Goal: Feedback & Contribution: Contribute content

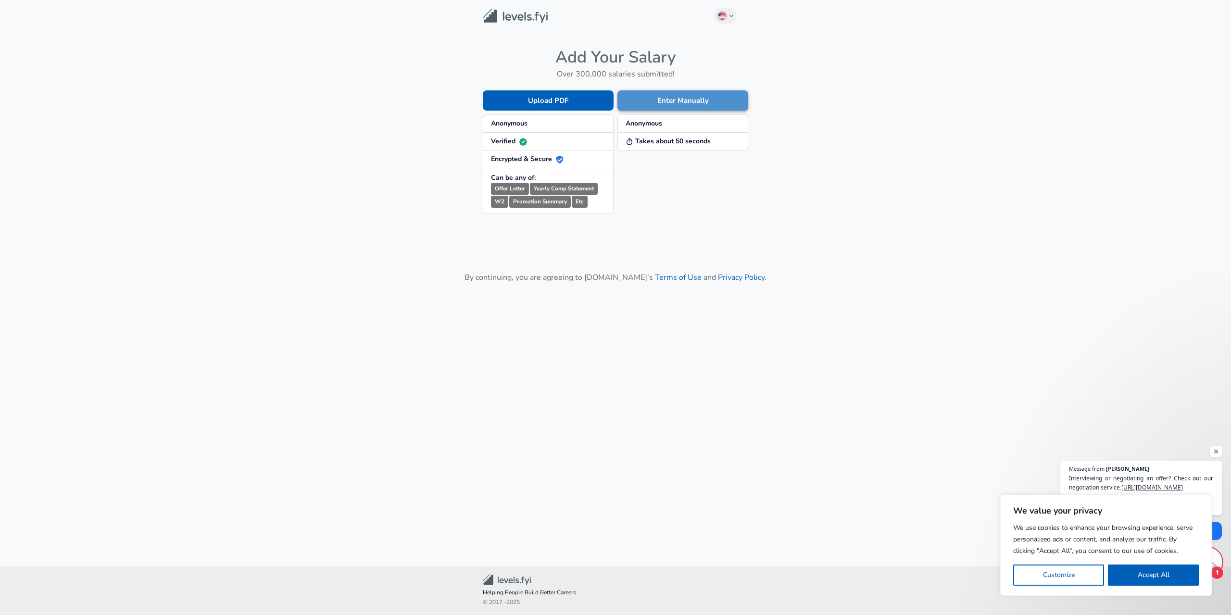
click at [668, 99] on button "Enter Manually" at bounding box center [682, 100] width 131 height 20
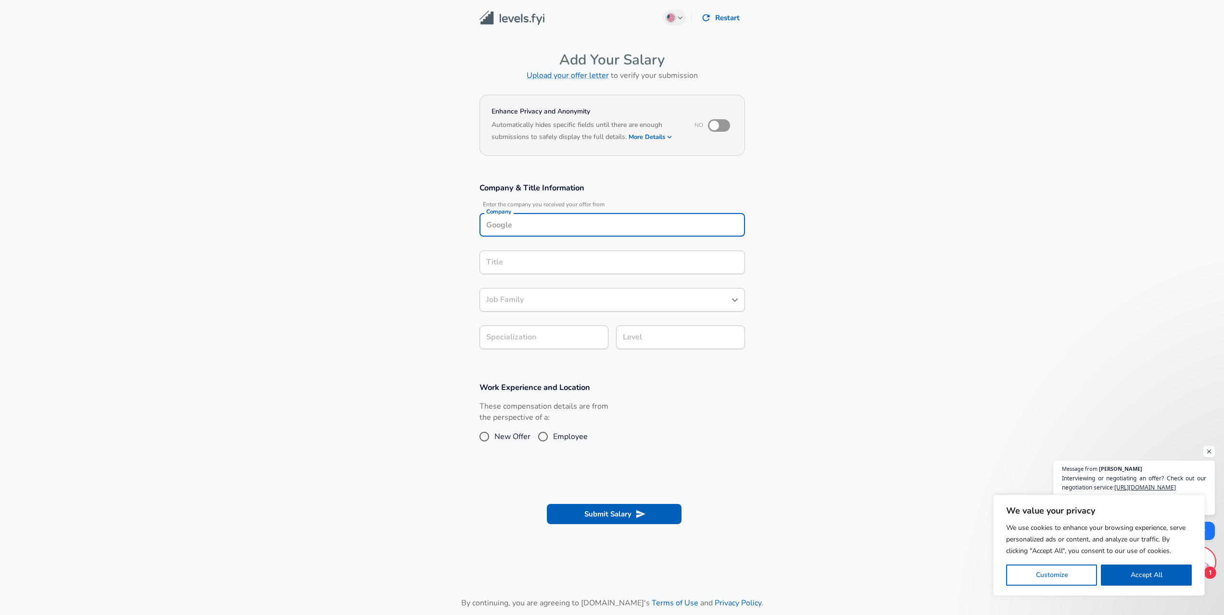
scroll to position [10, 0]
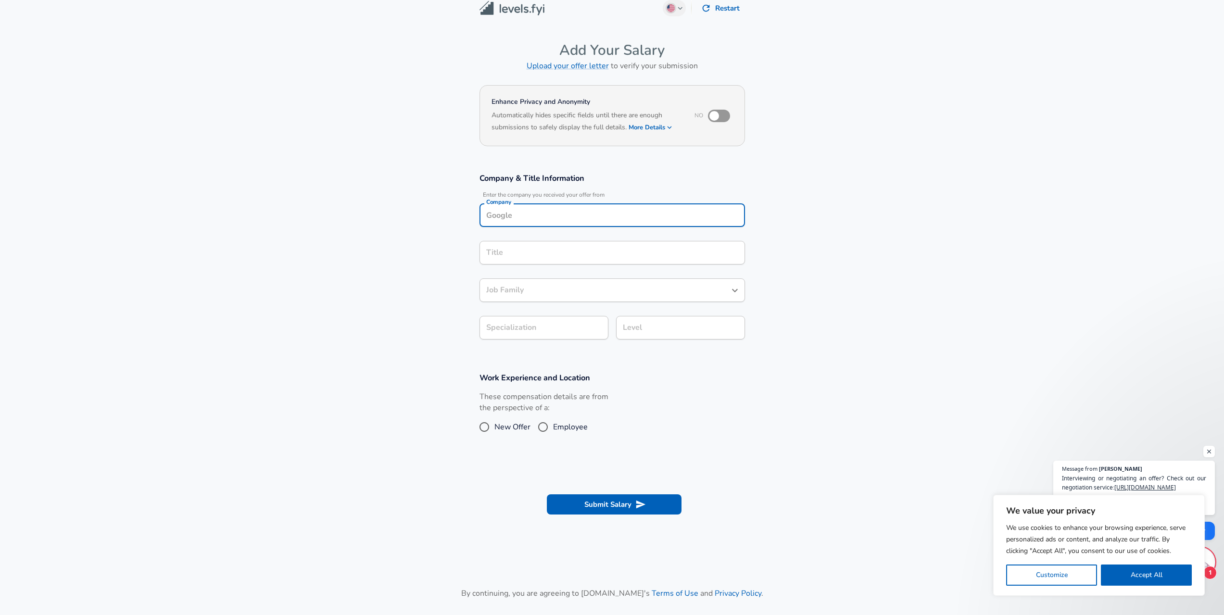
click at [541, 214] on input "Company" at bounding box center [612, 215] width 257 height 15
click at [516, 239] on li "BT" at bounding box center [611, 238] width 265 height 14
type input "BT"
click at [517, 249] on input "Title" at bounding box center [612, 252] width 257 height 15
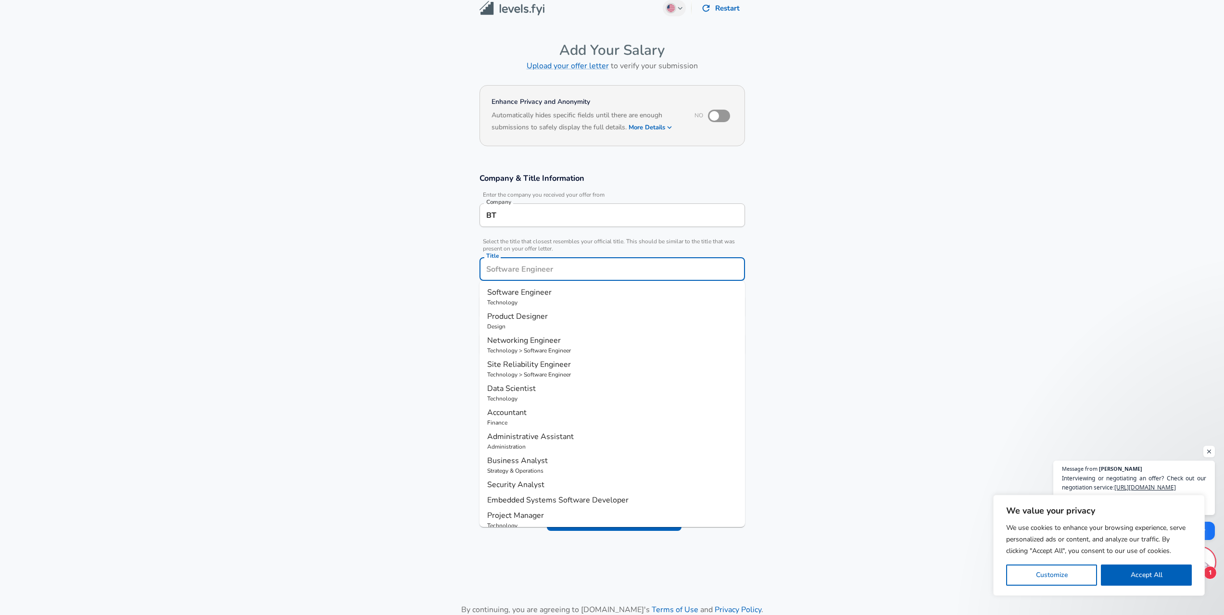
scroll to position [29, 0]
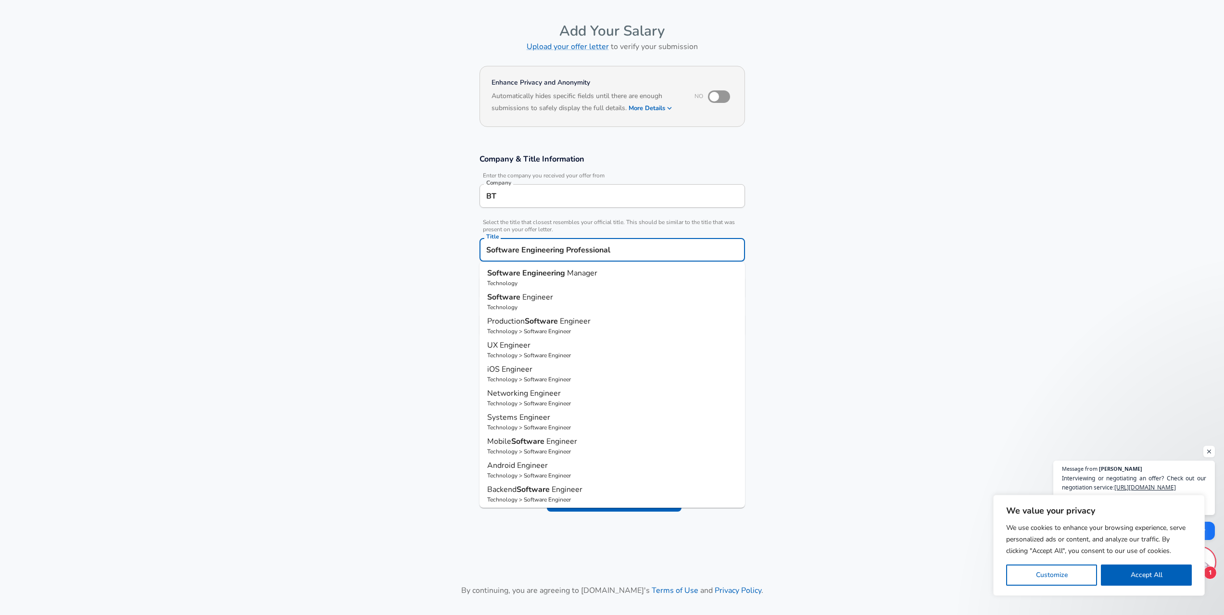
click at [554, 301] on p "Software Engineer" at bounding box center [612, 297] width 250 height 12
type input "Software Engineer"
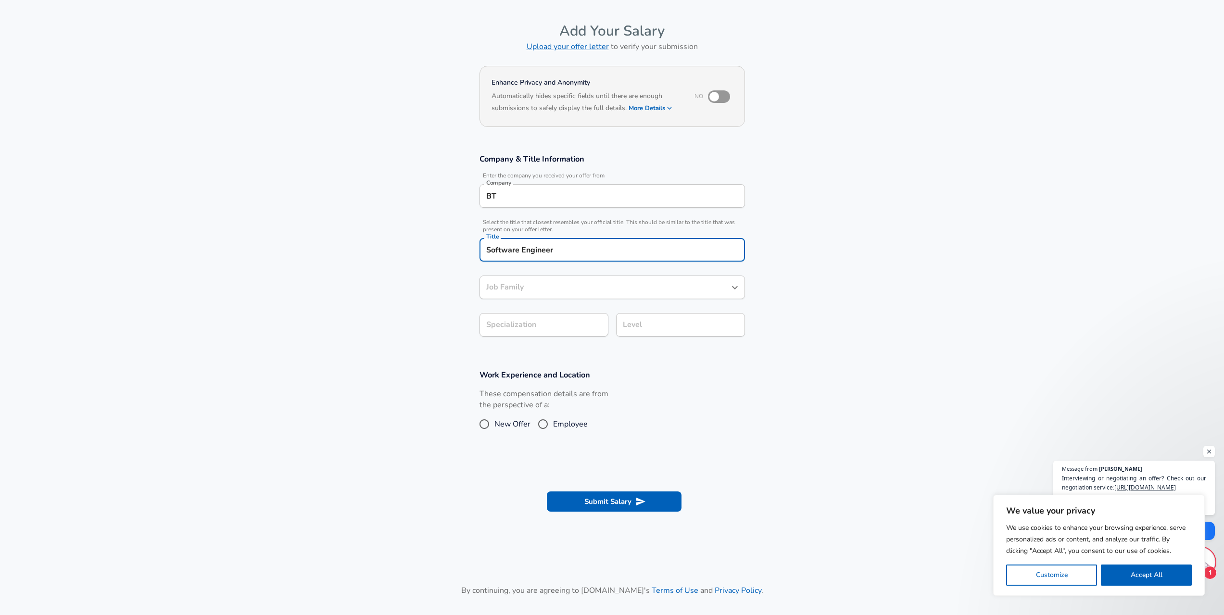
type input "Software Engineer"
click at [552, 323] on body "We value your privacy We use cookies to enhance your browsing experience, serve…" at bounding box center [612, 278] width 1224 height 615
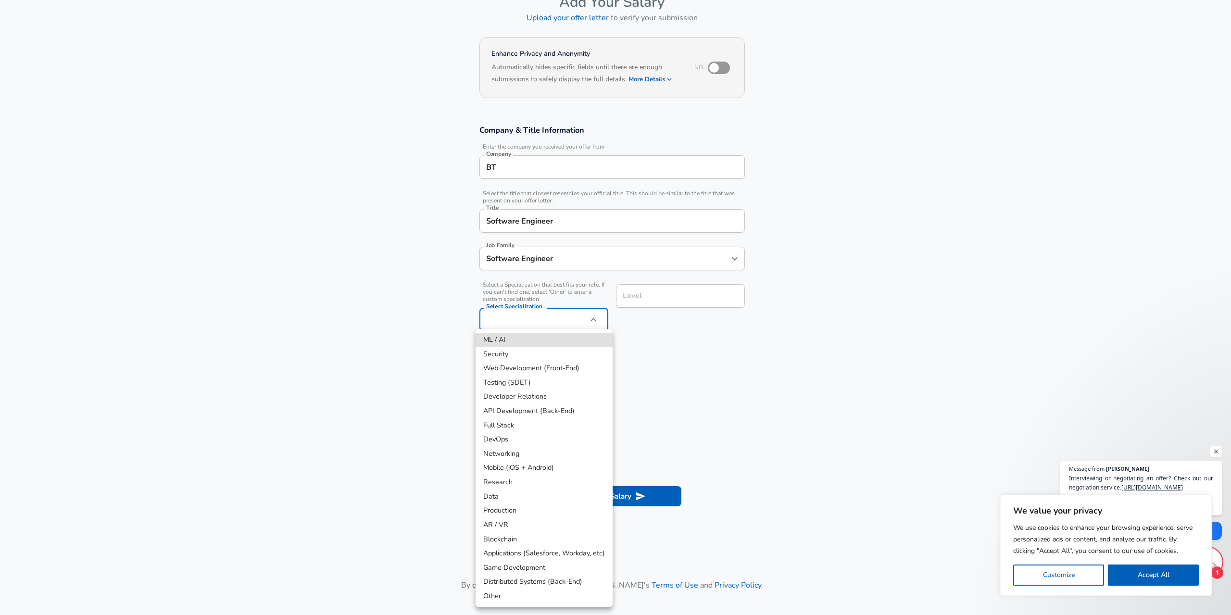
click at [553, 434] on li "DevOps" at bounding box center [544, 439] width 137 height 14
type input "DevOps"
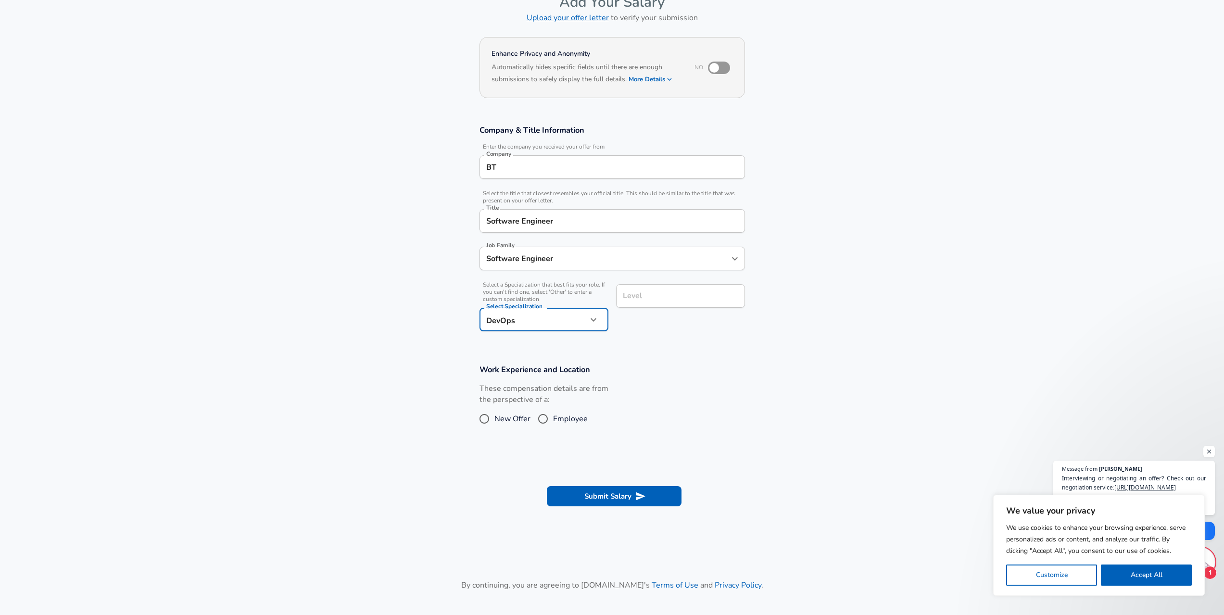
click at [657, 298] on input "Level" at bounding box center [680, 296] width 120 height 15
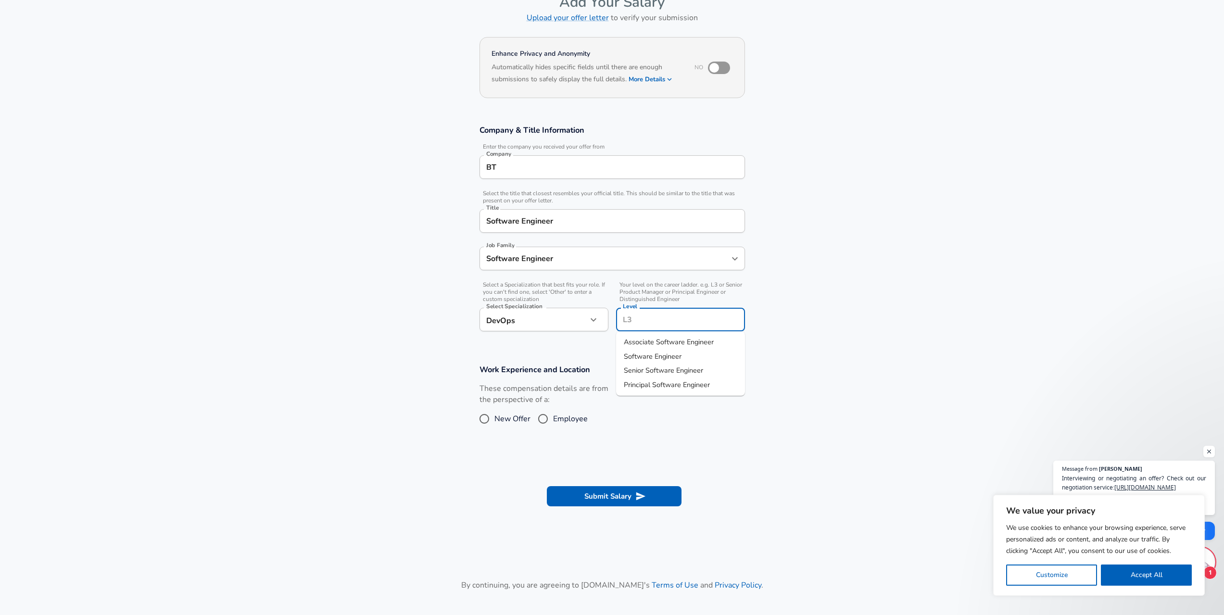
scroll to position [77, 0]
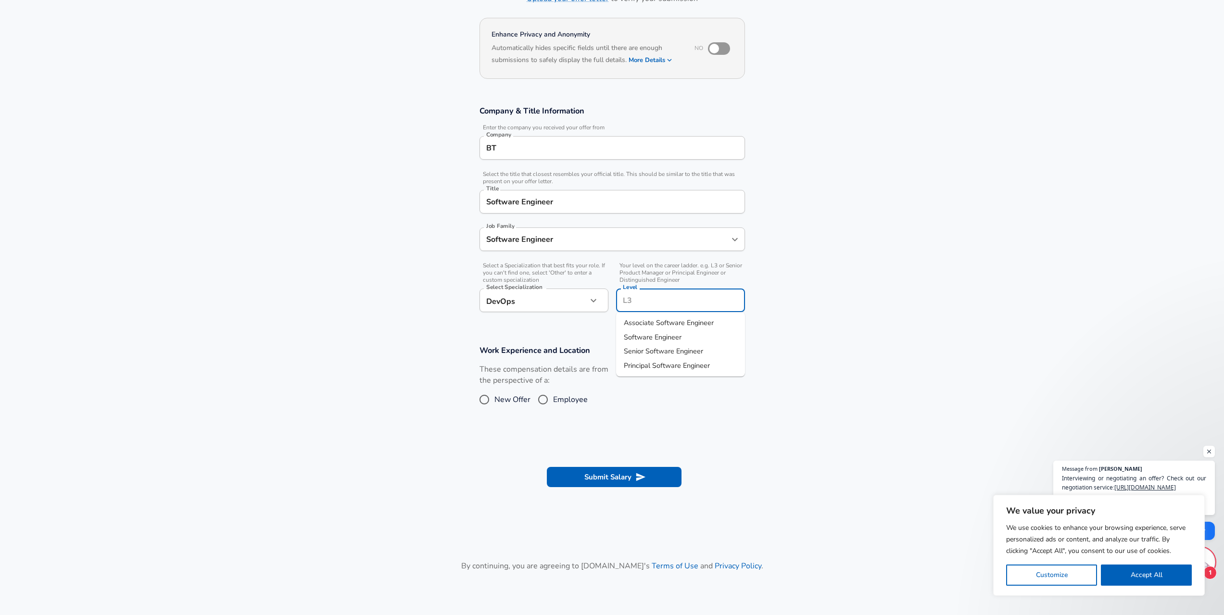
click at [708, 334] on li "Software Engineer" at bounding box center [680, 337] width 129 height 14
type input "Software Engineer"
click at [580, 401] on span "Employee" at bounding box center [570, 400] width 35 height 12
click at [553, 401] on input "Employee" at bounding box center [543, 399] width 20 height 15
radio input "true"
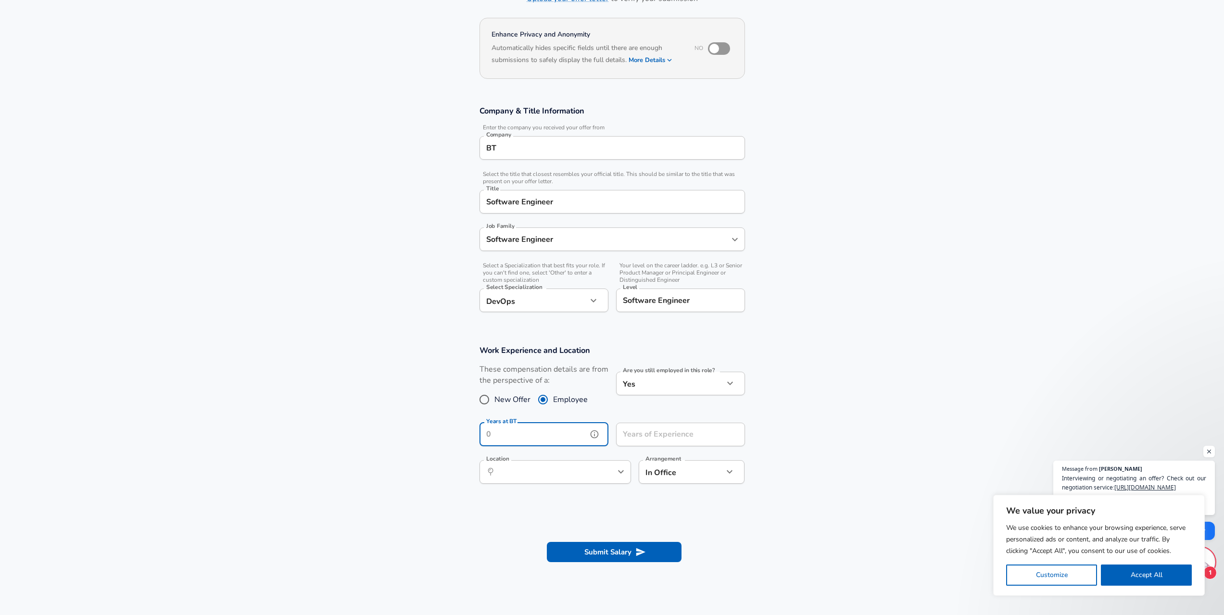
click at [562, 430] on input "Years at BT" at bounding box center [533, 435] width 108 height 24
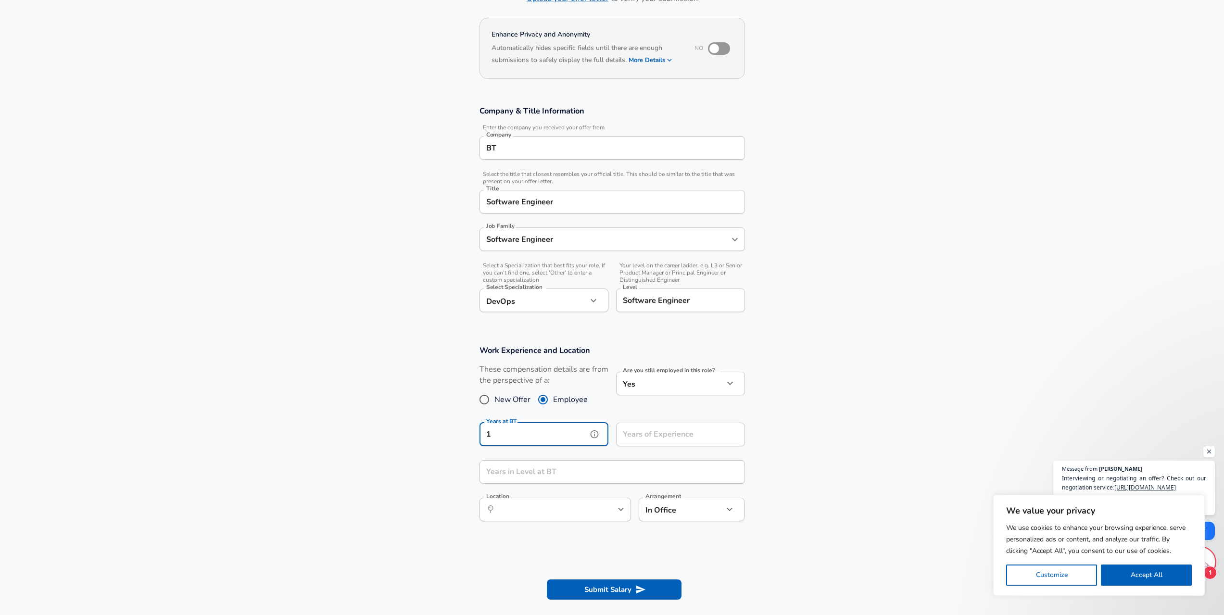
type input "1"
click at [636, 431] on div "Years of Experience Years of Experience" at bounding box center [680, 436] width 129 height 26
type input "0"
type input "1"
click at [573, 474] on input "Years in Level at BT" at bounding box center [601, 472] width 244 height 24
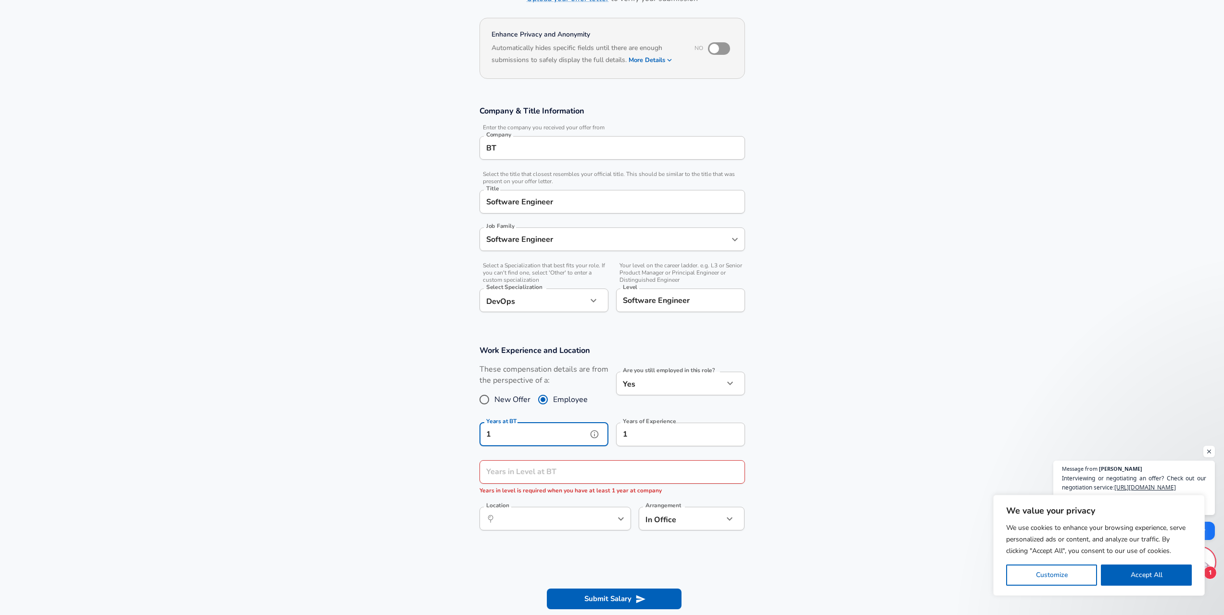
click at [519, 431] on input "1" at bounding box center [533, 435] width 108 height 24
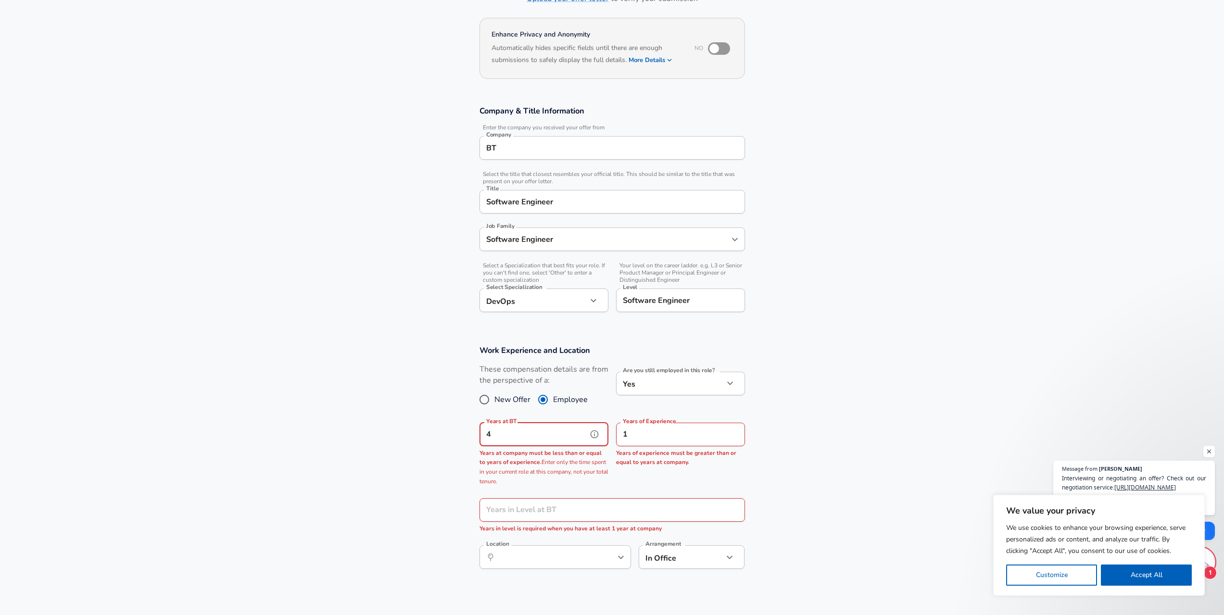
type input "4"
click at [635, 430] on input "1" at bounding box center [670, 435] width 108 height 24
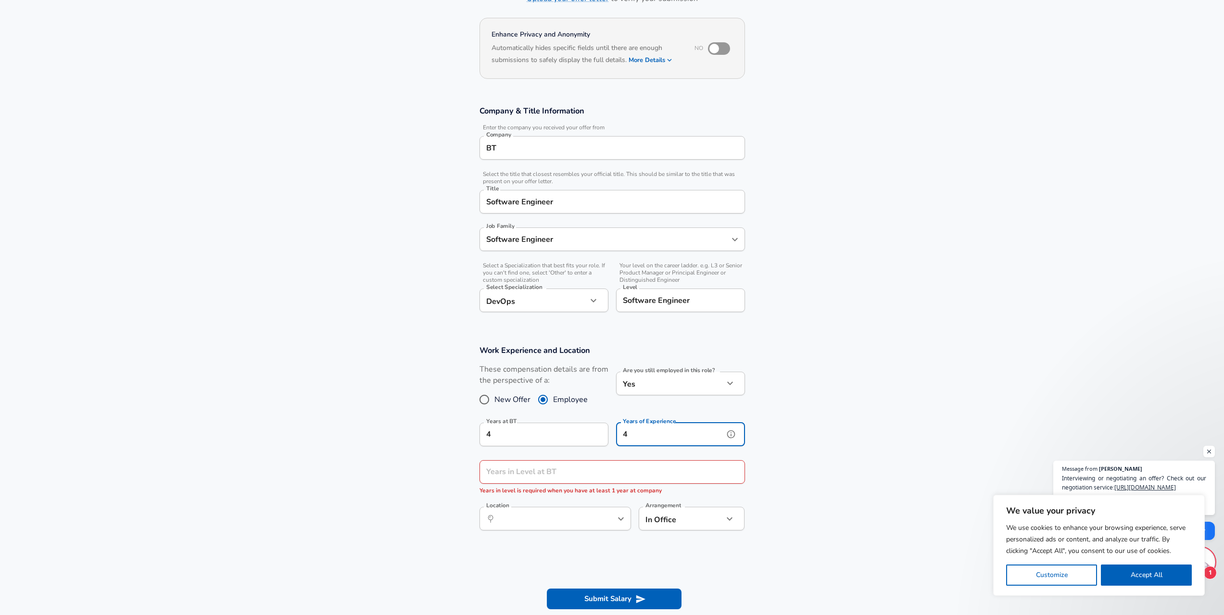
type input "4"
click at [593, 484] on div "Years in Level at BT Years in Level at BT Years in level is required when you h…" at bounding box center [611, 478] width 265 height 36
click at [593, 478] on input "Years in Level at BT" at bounding box center [601, 472] width 244 height 24
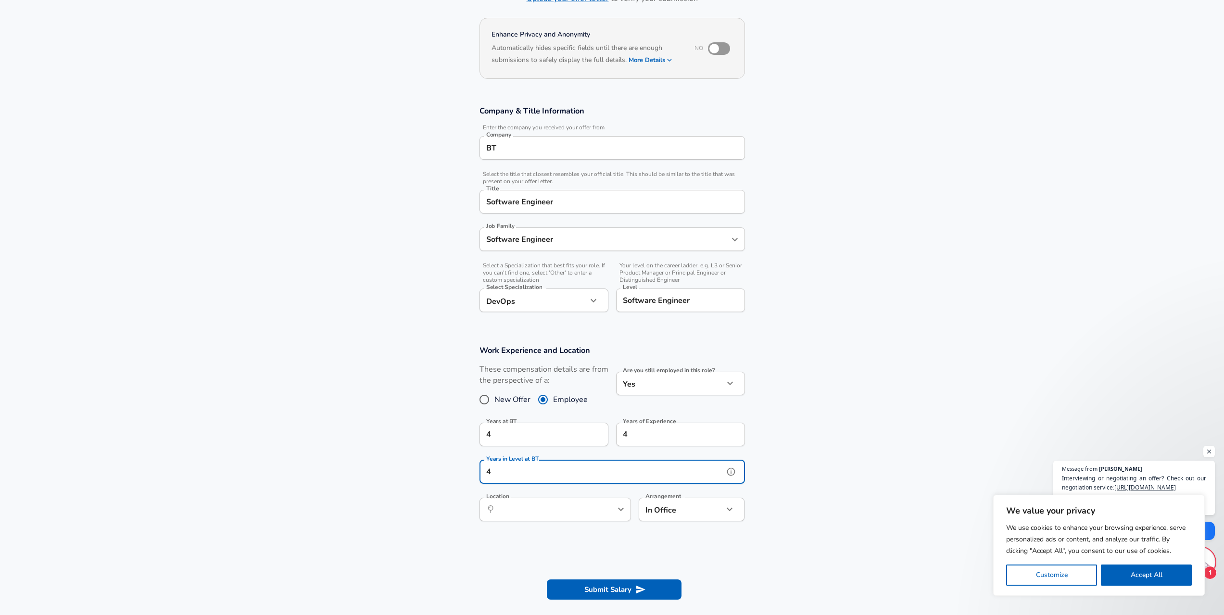
type input "4"
click at [566, 515] on input "Location" at bounding box center [544, 509] width 99 height 15
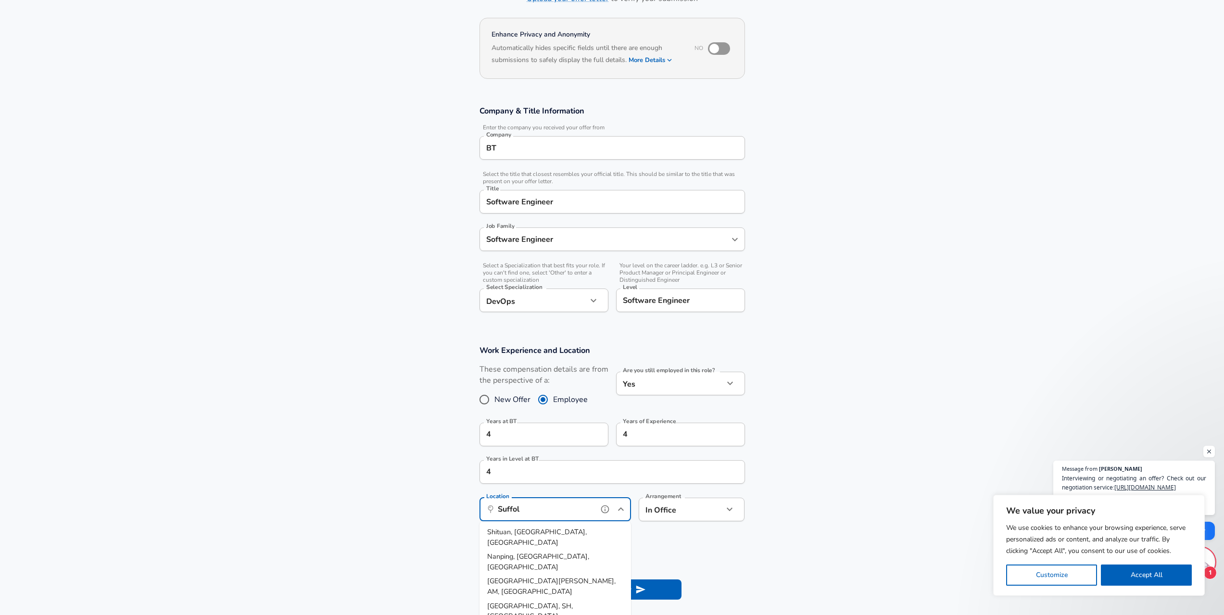
type input "[GEOGRAPHIC_DATA]"
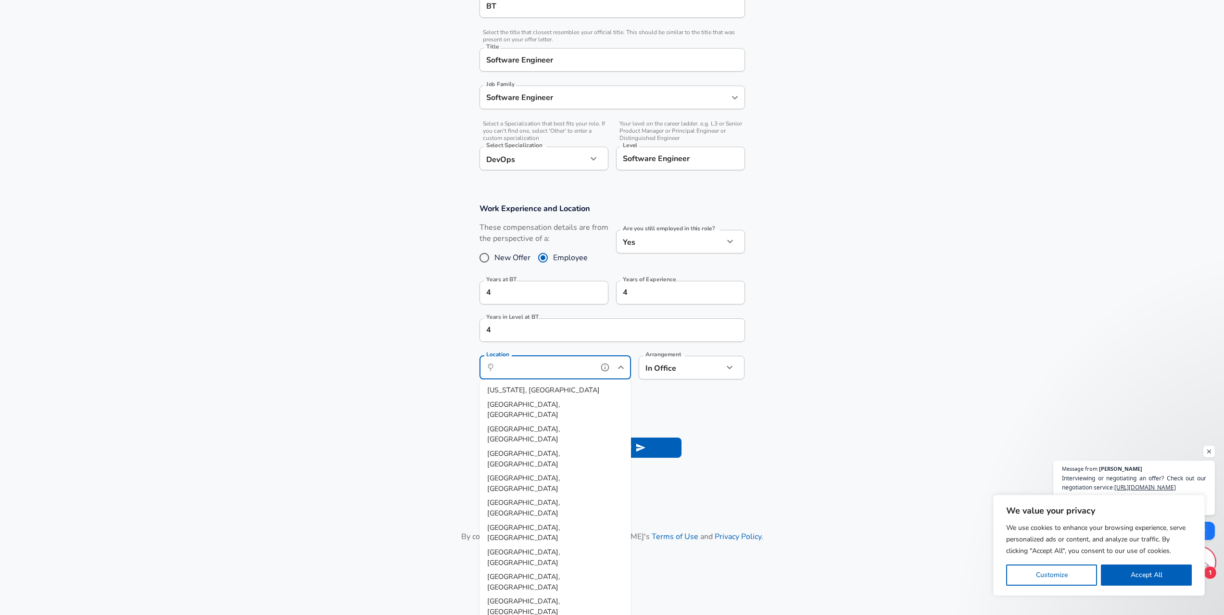
scroll to position [221, 0]
type input "United"
type input "martlesh"
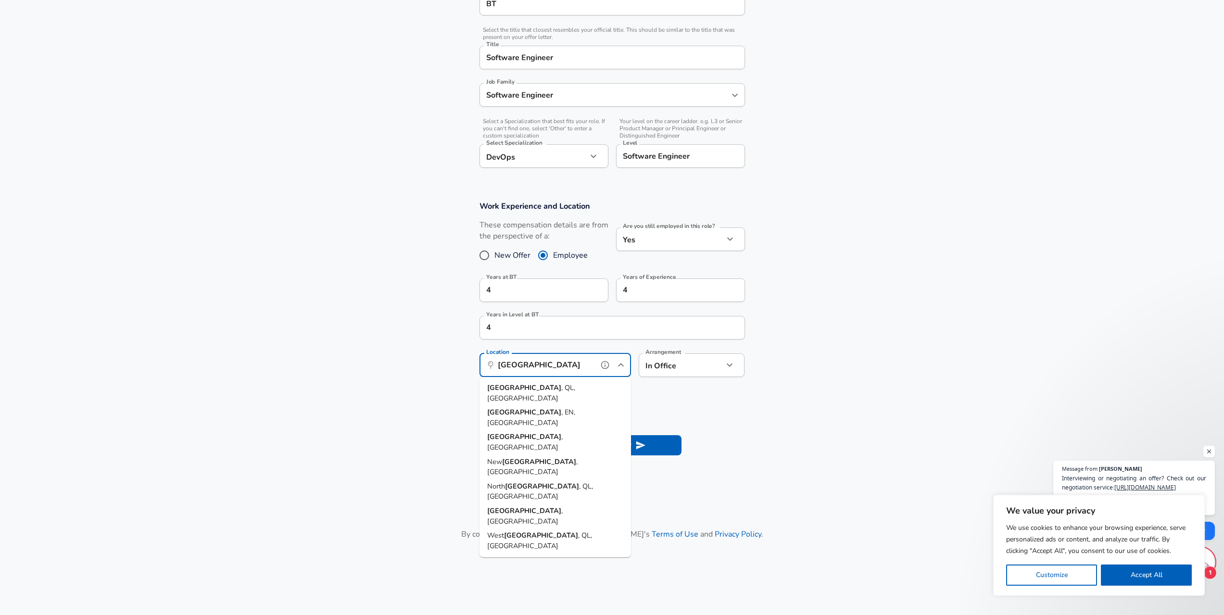
click at [571, 407] on span ", EN, [GEOGRAPHIC_DATA]" at bounding box center [531, 417] width 88 height 20
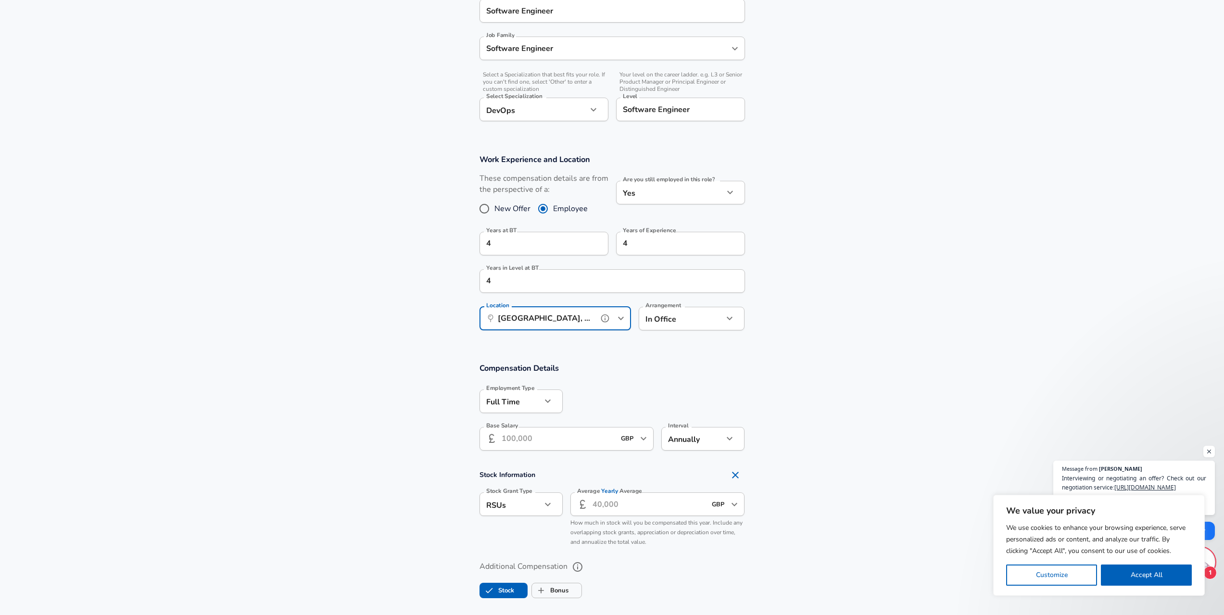
scroll to position [269, 0]
type input "[GEOGRAPHIC_DATA], EN, [GEOGRAPHIC_DATA]"
click at [558, 428] on input "Base Salary" at bounding box center [559, 438] width 114 height 24
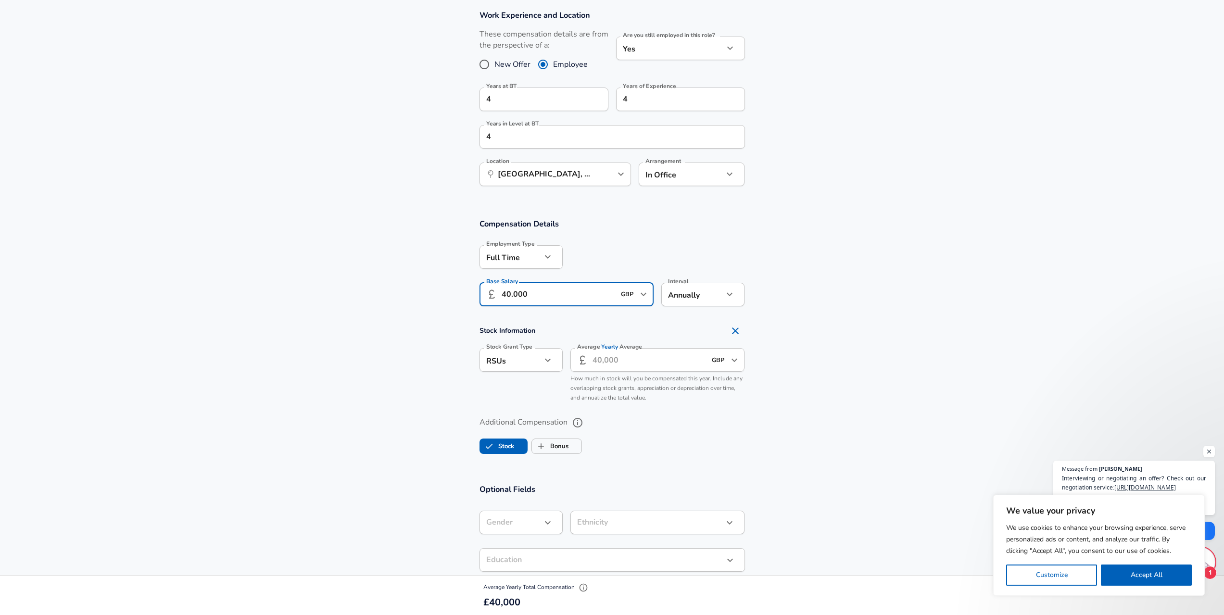
scroll to position [414, 0]
type input "40.000"
click at [433, 458] on section "Compensation Details Employment Type [DEMOGRAPHIC_DATA] full_time Employment Ty…" at bounding box center [612, 338] width 1224 height 265
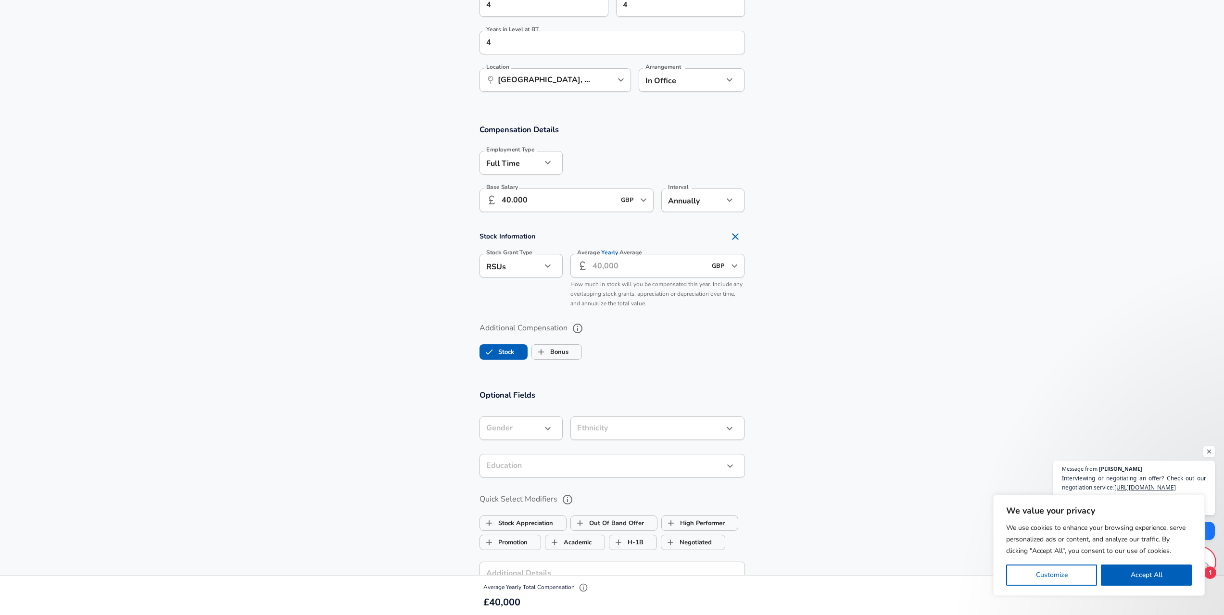
scroll to position [510, 0]
click at [572, 347] on span "Bonus" at bounding box center [557, 348] width 50 height 18
checkbox input "true"
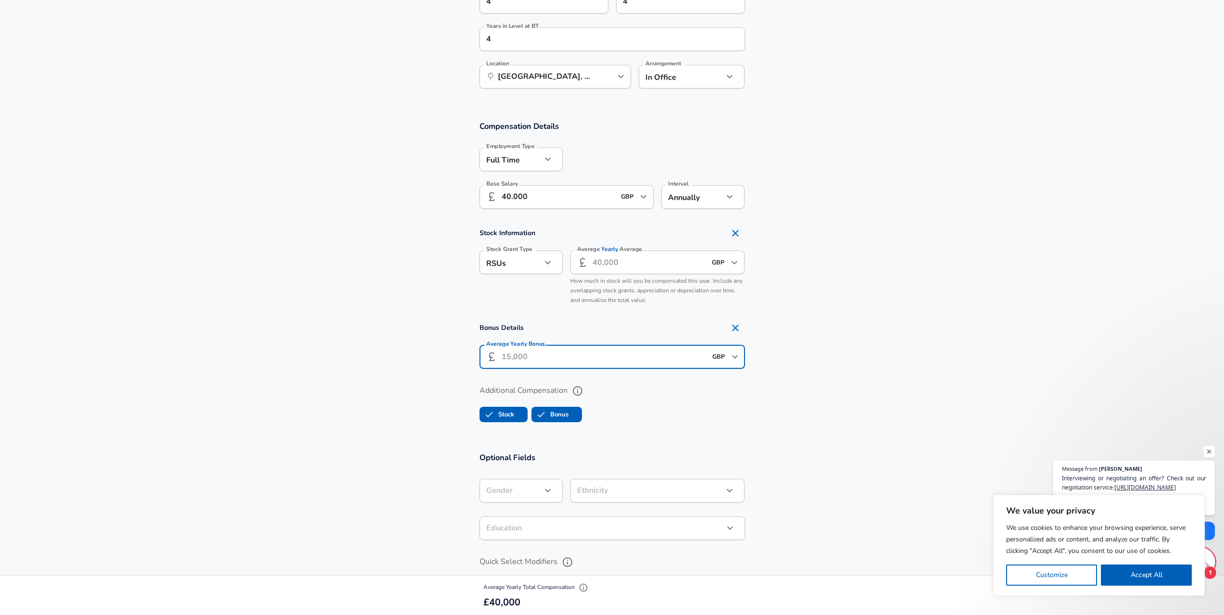
click at [569, 352] on input "Average Yearly Bonus" at bounding box center [604, 357] width 205 height 24
click at [508, 408] on label "Stock" at bounding box center [497, 414] width 34 height 18
checkbox input "false"
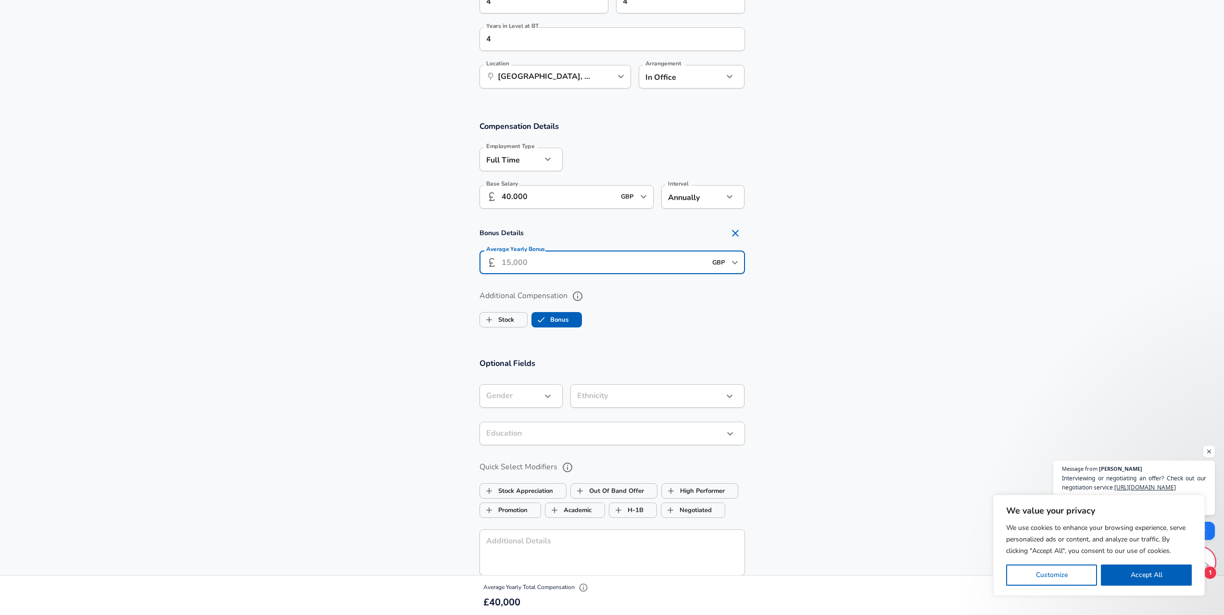
click at [534, 265] on input "Average Yearly Bonus" at bounding box center [604, 263] width 205 height 24
type input "4.000"
click at [405, 377] on section "Optional Fields Gender ​ Gender Ethnicity ​ Ethnicity Education ​ Education Qui…" at bounding box center [612, 505] width 1224 height 317
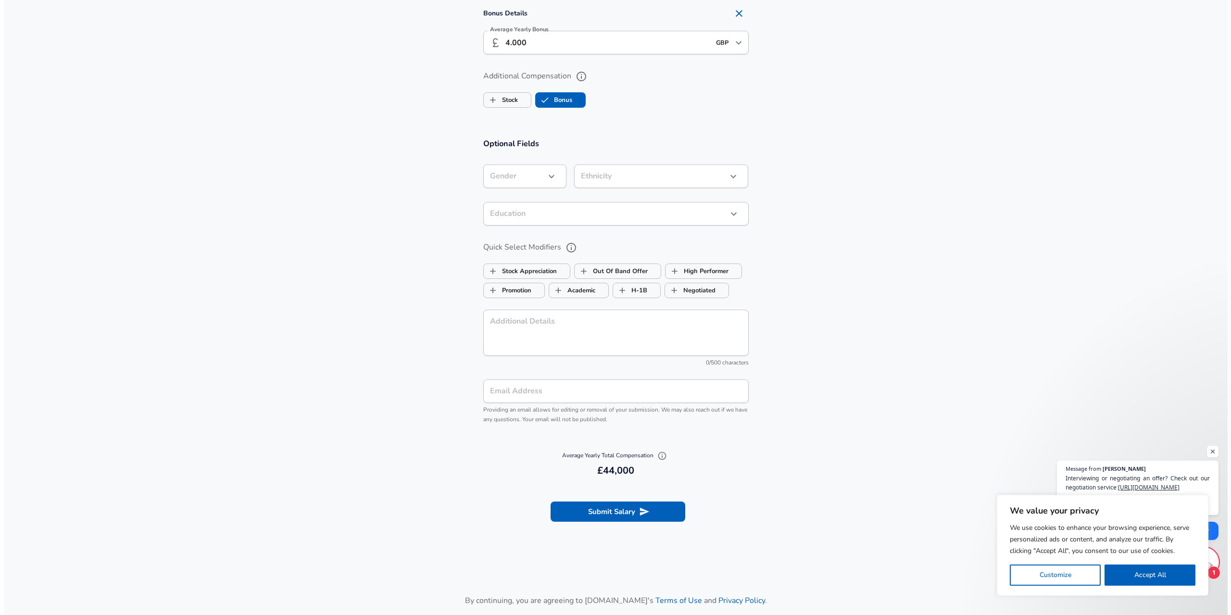
scroll to position [750, 0]
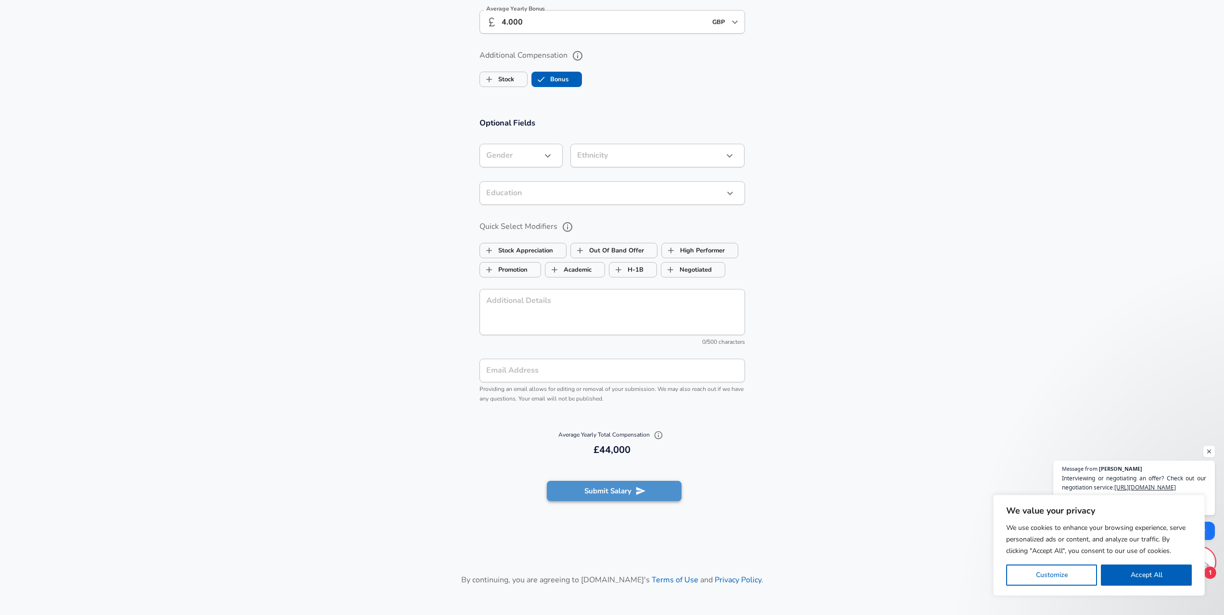
click at [607, 493] on button "Submit Salary" at bounding box center [614, 491] width 135 height 20
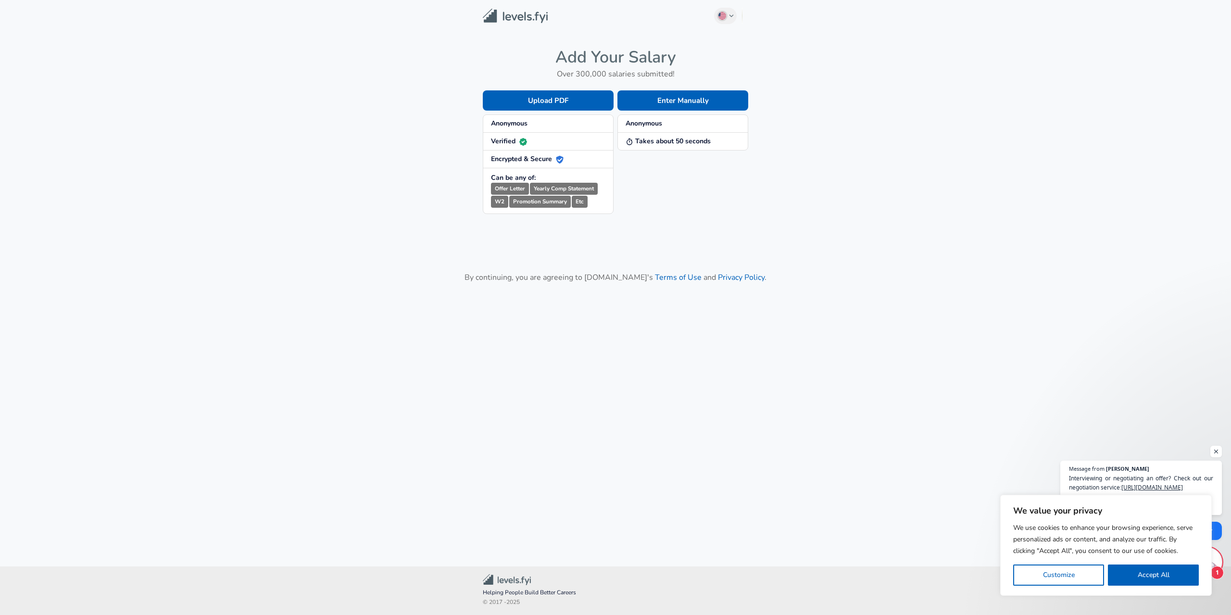
click at [501, 15] on img at bounding box center [515, 16] width 65 height 15
